Goal: Task Accomplishment & Management: Use online tool/utility

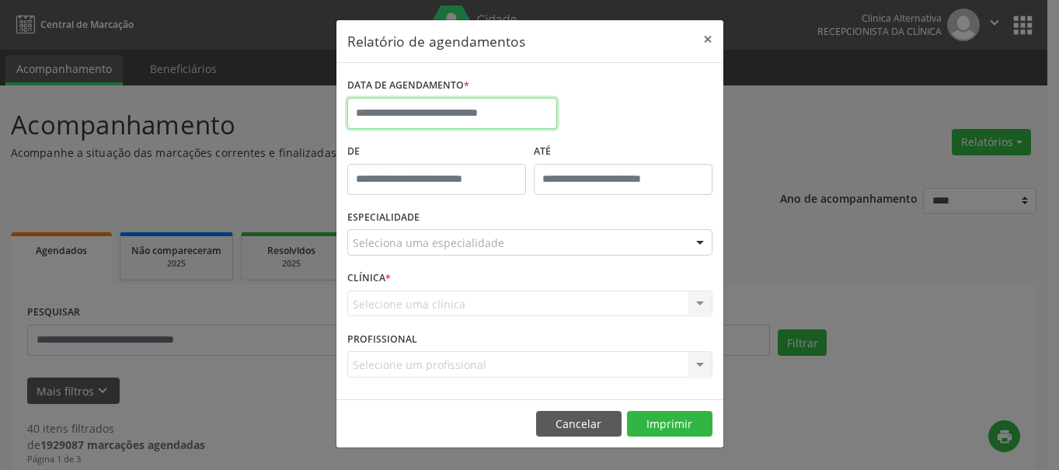
click at [443, 110] on input "text" at bounding box center [452, 113] width 210 height 31
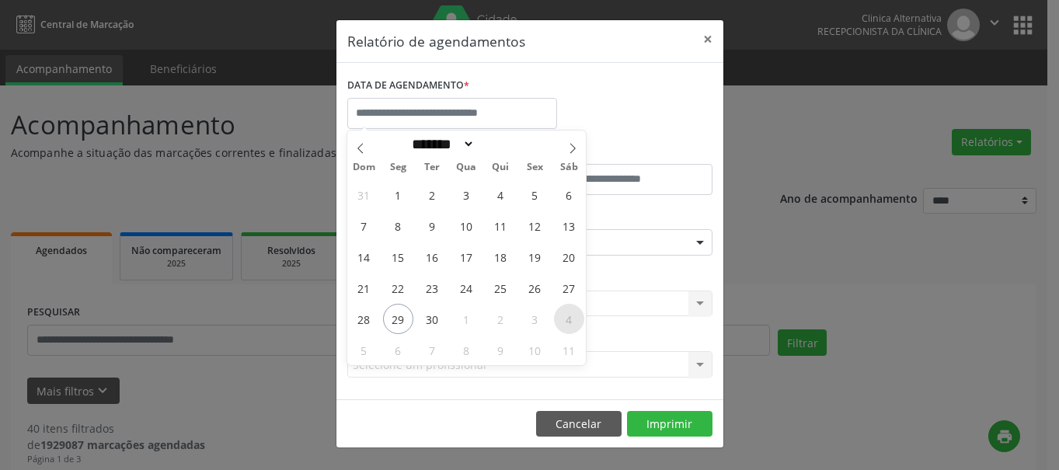
click at [571, 325] on span "4" at bounding box center [569, 319] width 30 height 30
type input "**********"
click at [565, 310] on span "4" at bounding box center [569, 319] width 30 height 30
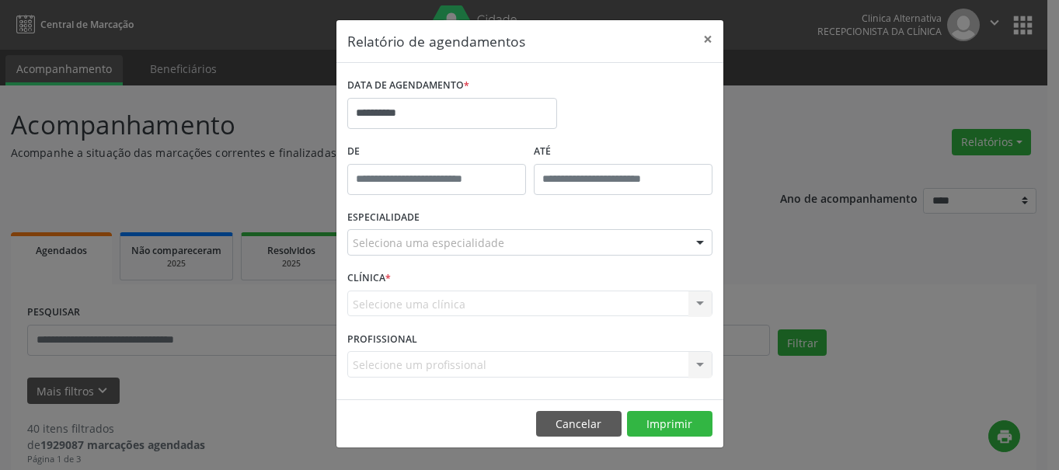
click at [565, 310] on div "Selecione uma clínica Nenhum resultado encontrado para: " " Não há nenhuma opçã…" at bounding box center [529, 303] width 365 height 26
click at [539, 249] on div "Seleciona uma especialidade" at bounding box center [529, 242] width 365 height 26
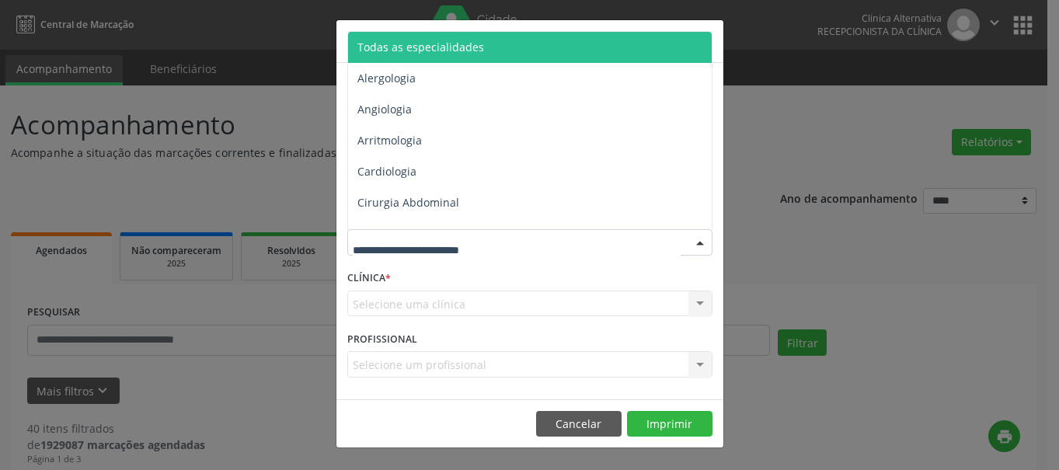
click at [430, 43] on span "Todas as especialidades" at bounding box center [420, 47] width 127 height 15
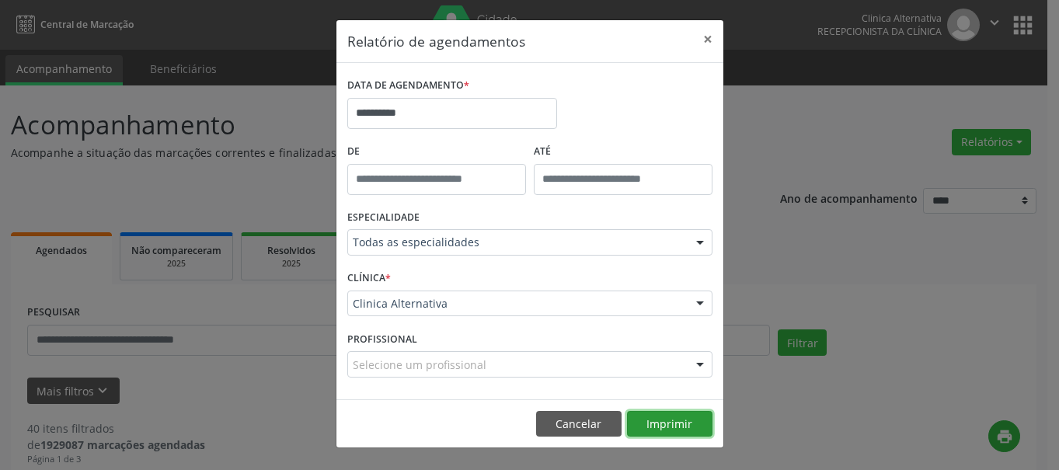
click at [666, 419] on button "Imprimir" at bounding box center [669, 424] width 85 height 26
click at [705, 40] on button "×" at bounding box center [707, 39] width 31 height 38
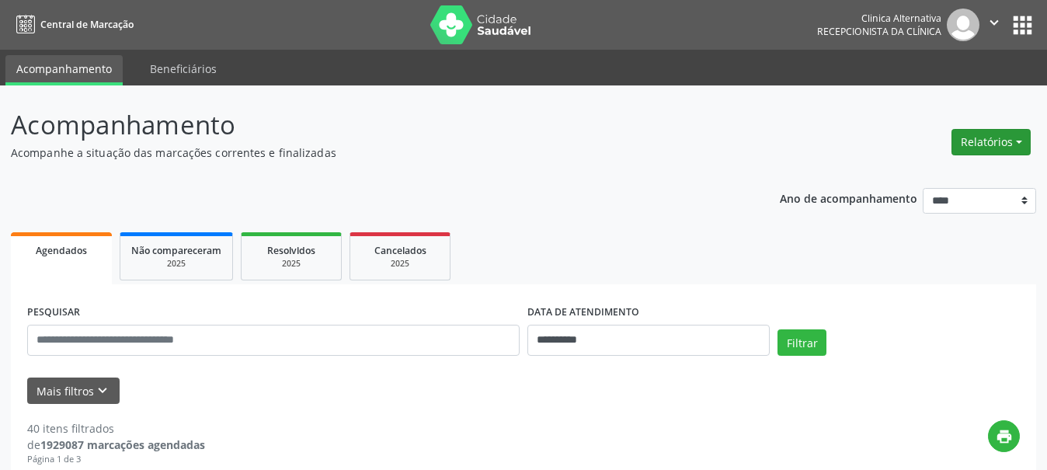
click at [971, 134] on button "Relatórios" at bounding box center [990, 142] width 79 height 26
click at [927, 173] on link "Agendamentos" at bounding box center [947, 176] width 167 height 22
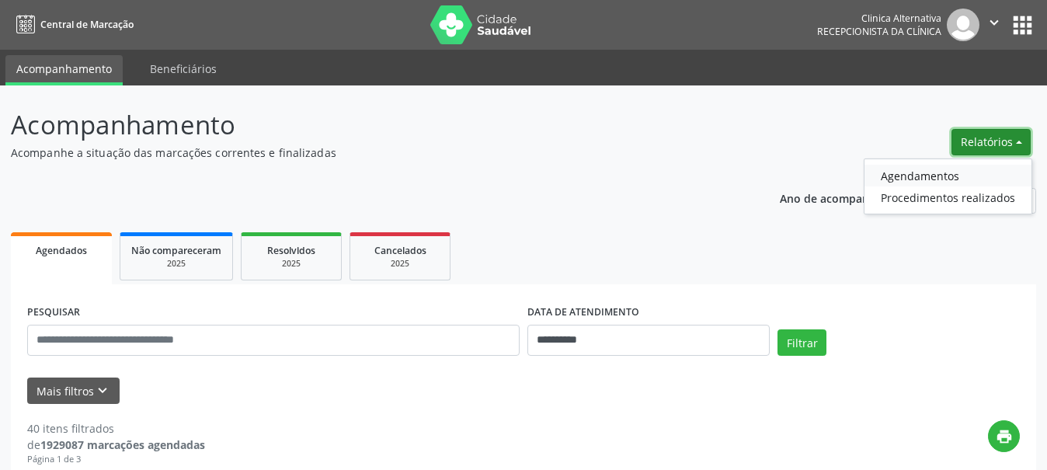
select select "*"
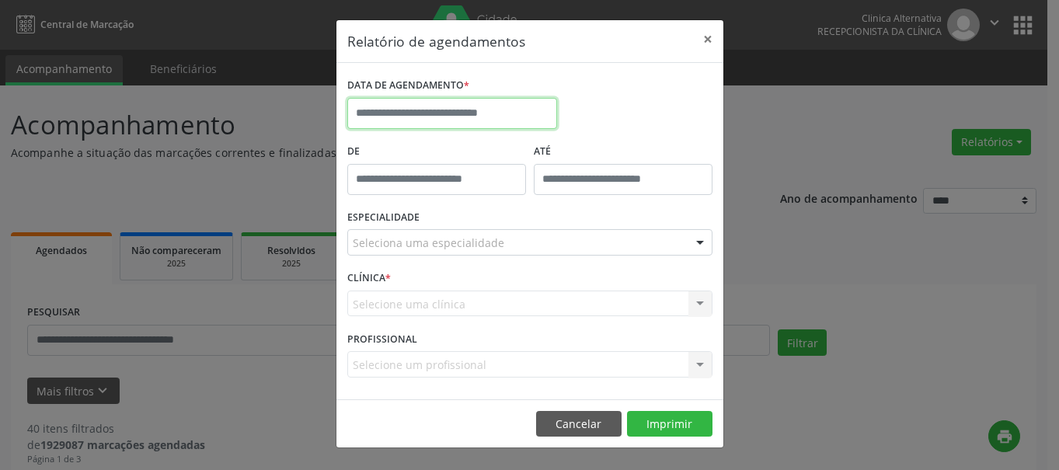
click at [424, 107] on input "text" at bounding box center [452, 113] width 210 height 31
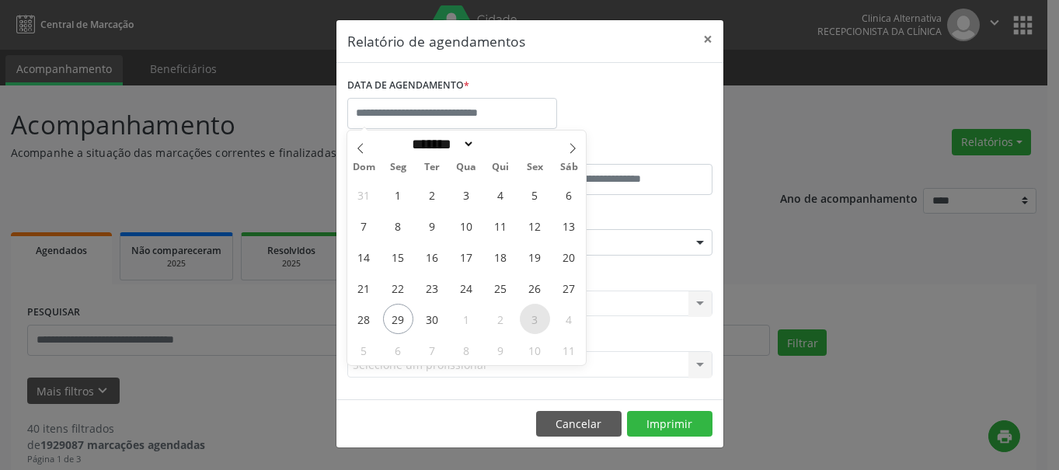
click at [539, 321] on span "3" at bounding box center [535, 319] width 30 height 30
type input "**********"
click at [539, 321] on span "3" at bounding box center [535, 319] width 30 height 30
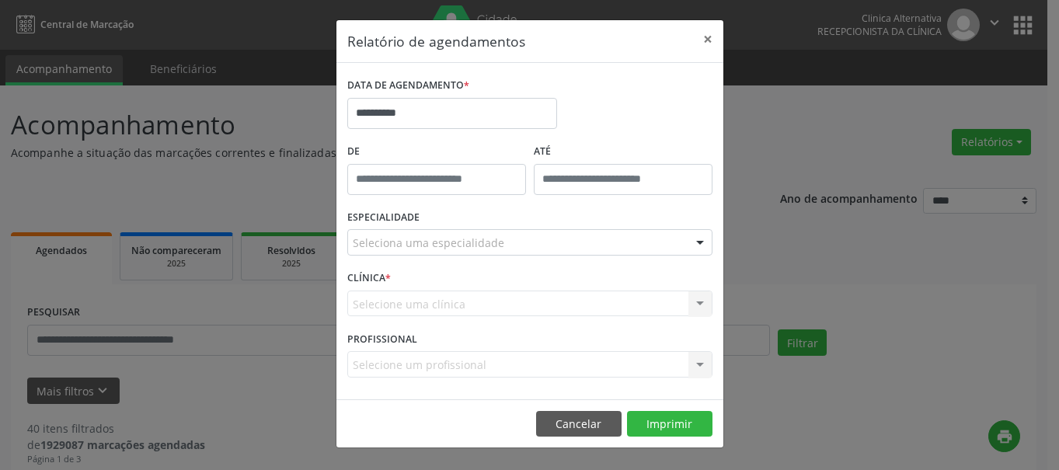
click at [547, 249] on div "Seleciona uma especialidade" at bounding box center [529, 242] width 365 height 26
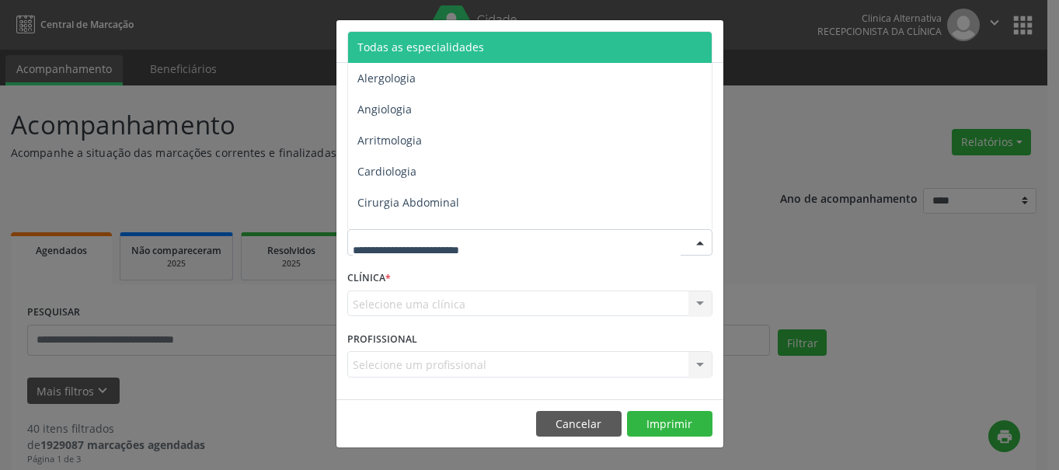
click at [418, 47] on span "Todas as especialidades" at bounding box center [420, 47] width 127 height 15
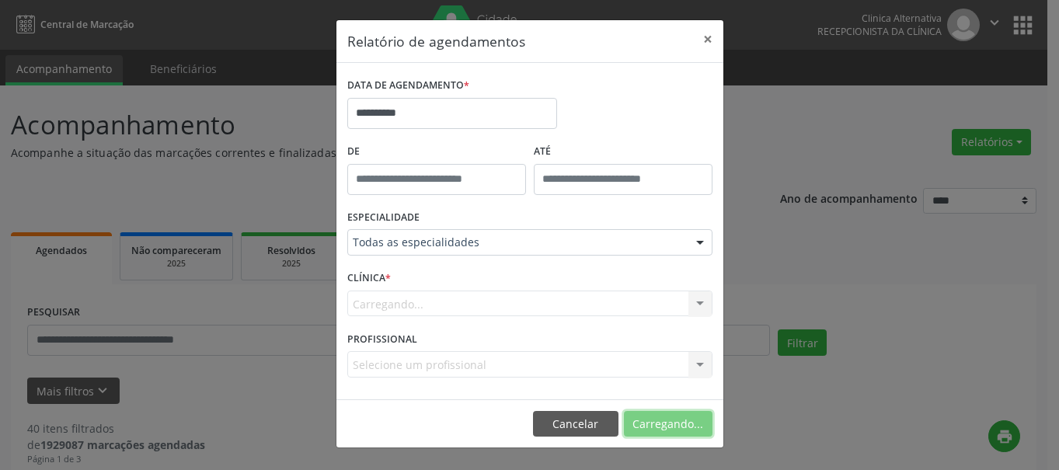
click at [652, 418] on button "Carregando..." at bounding box center [668, 424] width 89 height 26
